Goal: Information Seeking & Learning: Learn about a topic

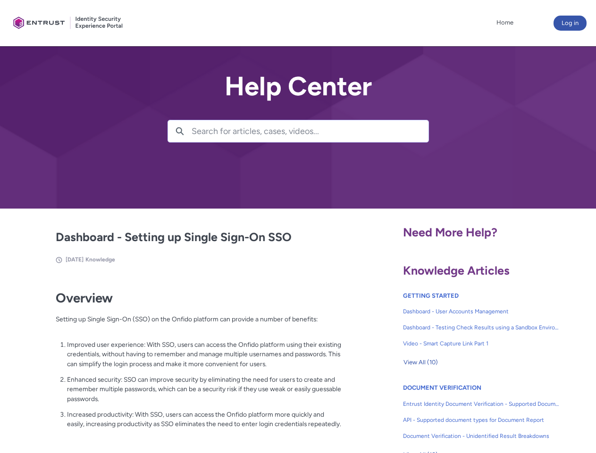
click at [180, 131] on lightning-primitive-icon "button" at bounding box center [179, 130] width 8 height 7
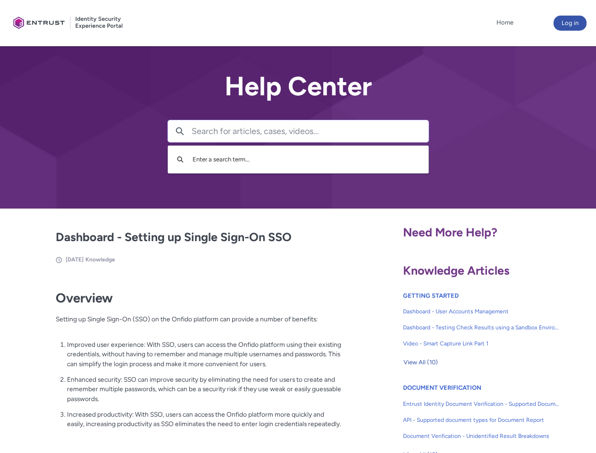
click at [181, 361] on p "Improved user experience: With SSO, users can access the Onfido platform using …" at bounding box center [204, 354] width 274 height 29
click at [420, 362] on span "View All (10)" at bounding box center [420, 362] width 34 height 14
click at [0, 0] on div at bounding box center [0, 0] width 0 height 0
click at [581, 413] on div at bounding box center [307, 226] width 577 height 453
